Goal: Transaction & Acquisition: Subscribe to service/newsletter

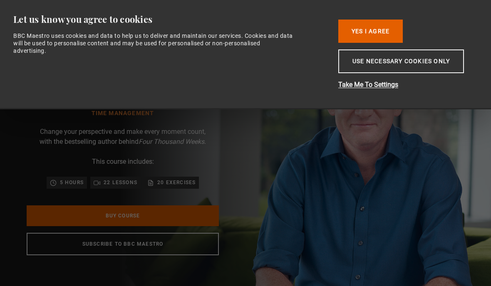
click at [367, 32] on button "Yes I Agree" at bounding box center [370, 31] width 64 height 23
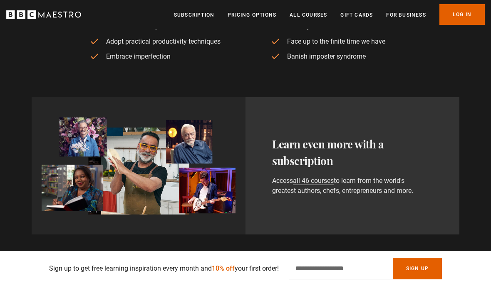
scroll to position [398, 0]
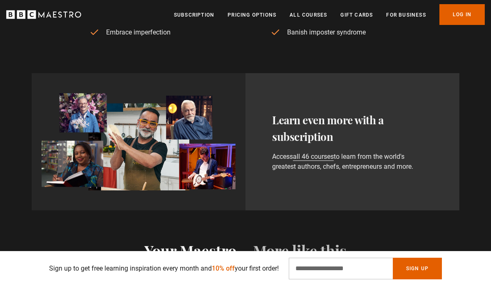
click at [330, 161] on link "all 46 courses" at bounding box center [313, 157] width 41 height 8
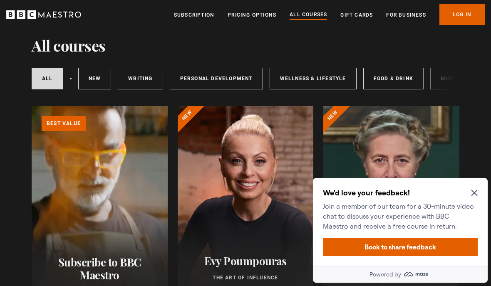
scroll to position [28, 0]
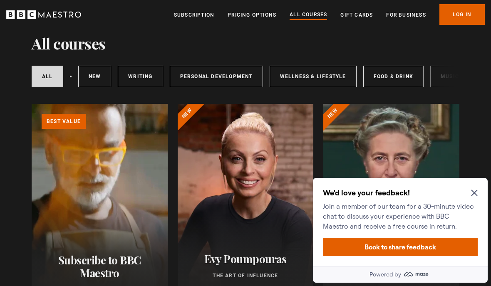
click at [473, 195] on icon "Close Maze Prompt" at bounding box center [474, 193] width 7 height 7
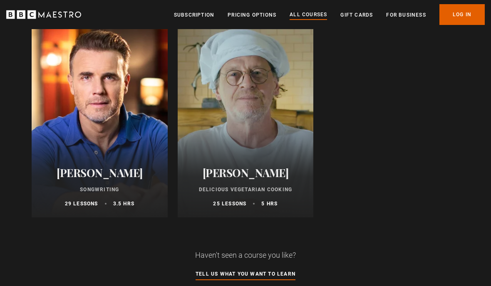
scroll to position [3258, 0]
click at [194, 12] on link "Subscription" at bounding box center [194, 15] width 40 height 8
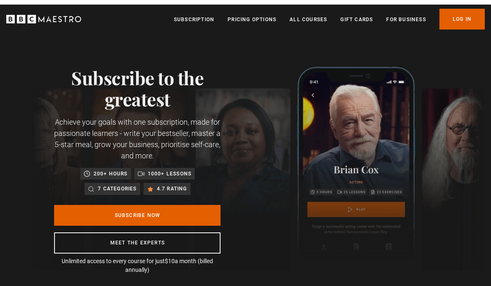
scroll to position [0, 94]
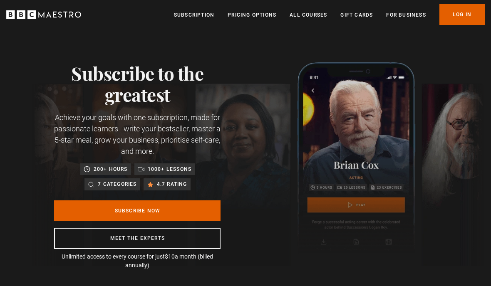
click at [247, 18] on link "Pricing Options" at bounding box center [252, 15] width 49 height 8
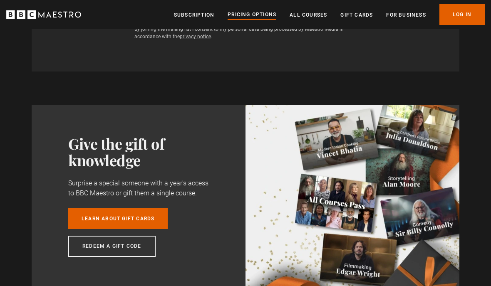
scroll to position [583, 0]
